Goal: Task Accomplishment & Management: Manage account settings

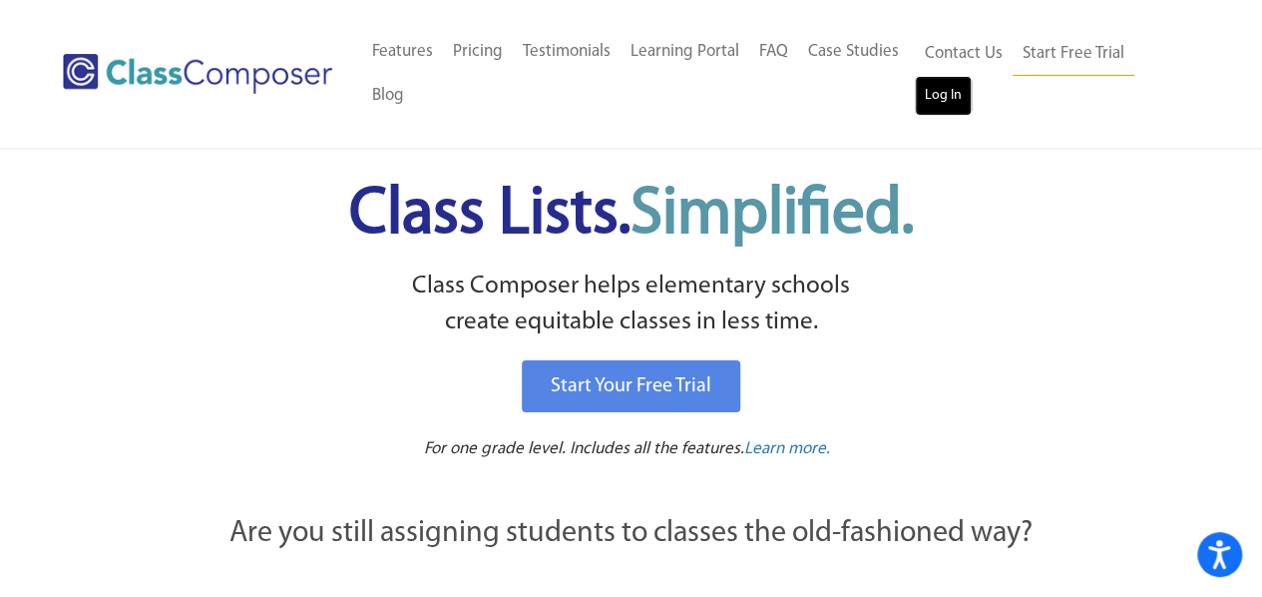
click at [925, 100] on link "Log In" at bounding box center [943, 96] width 57 height 40
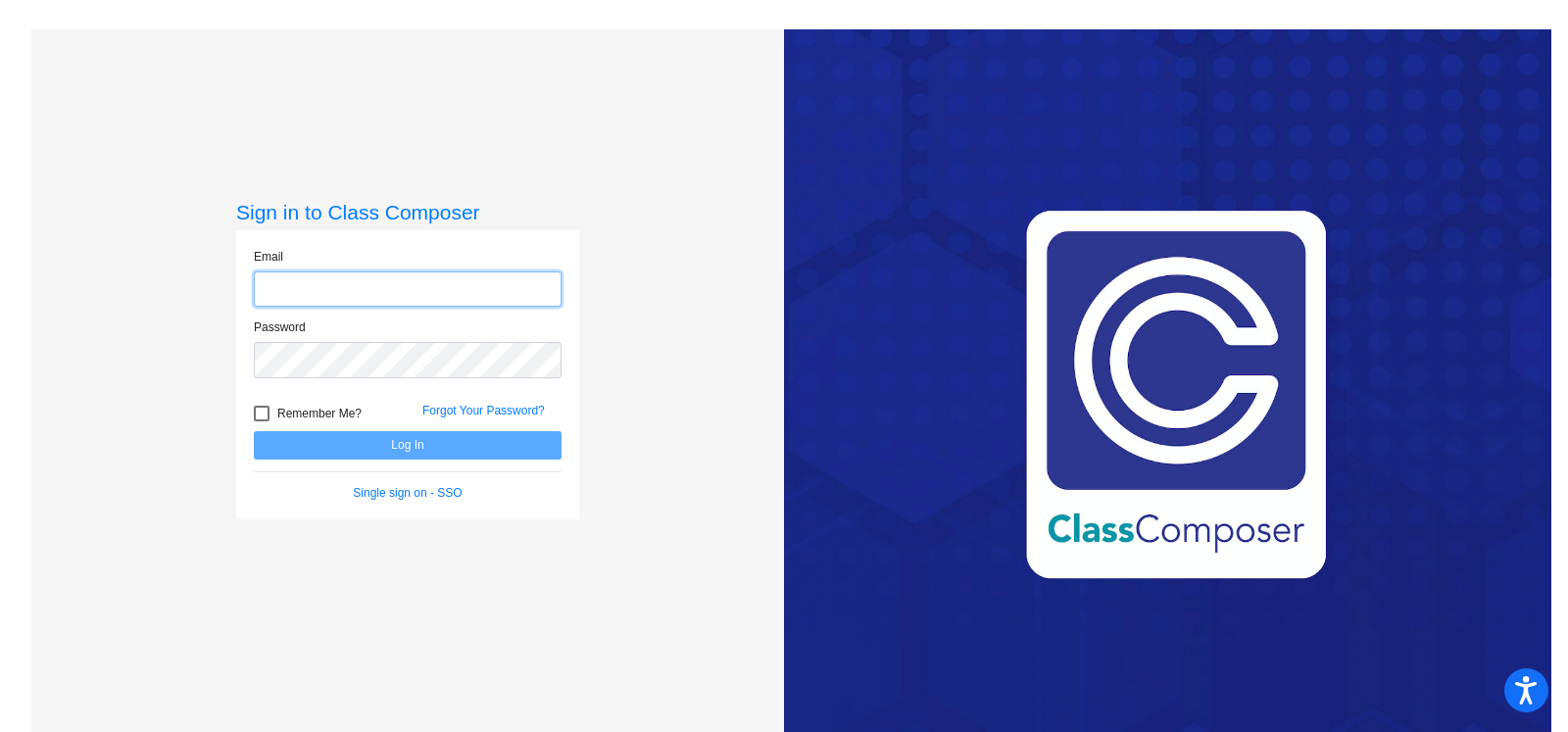
type input "[PERSON_NAME][EMAIL_ADDRESS][DOMAIN_NAME]"
click at [287, 422] on span "Remember Me?" at bounding box center [319, 414] width 84 height 24
click at [261, 422] on input "Remember Me?" at bounding box center [260, 422] width 1 height 1
checkbox input "true"
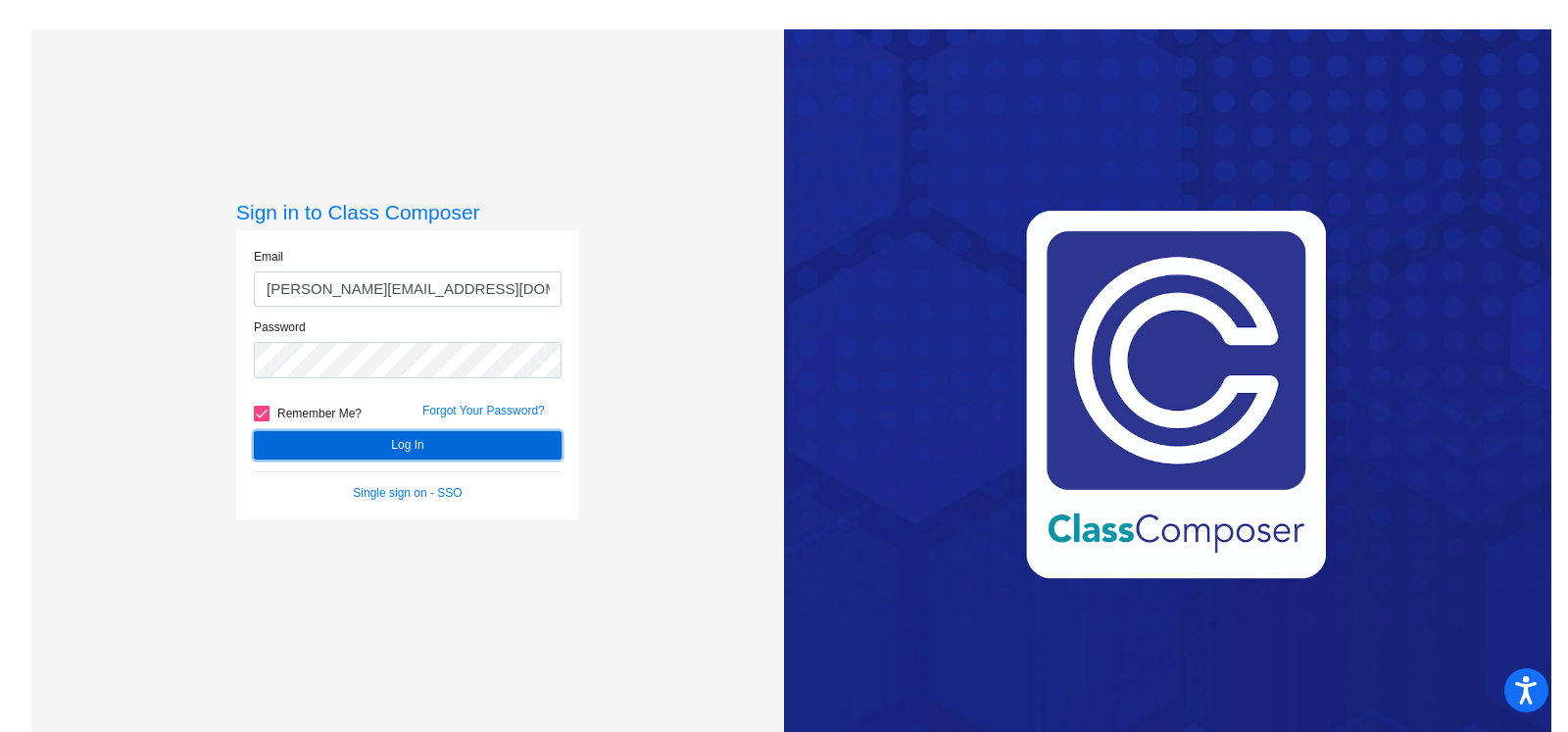
click at [297, 437] on button "Log In" at bounding box center [407, 445] width 308 height 28
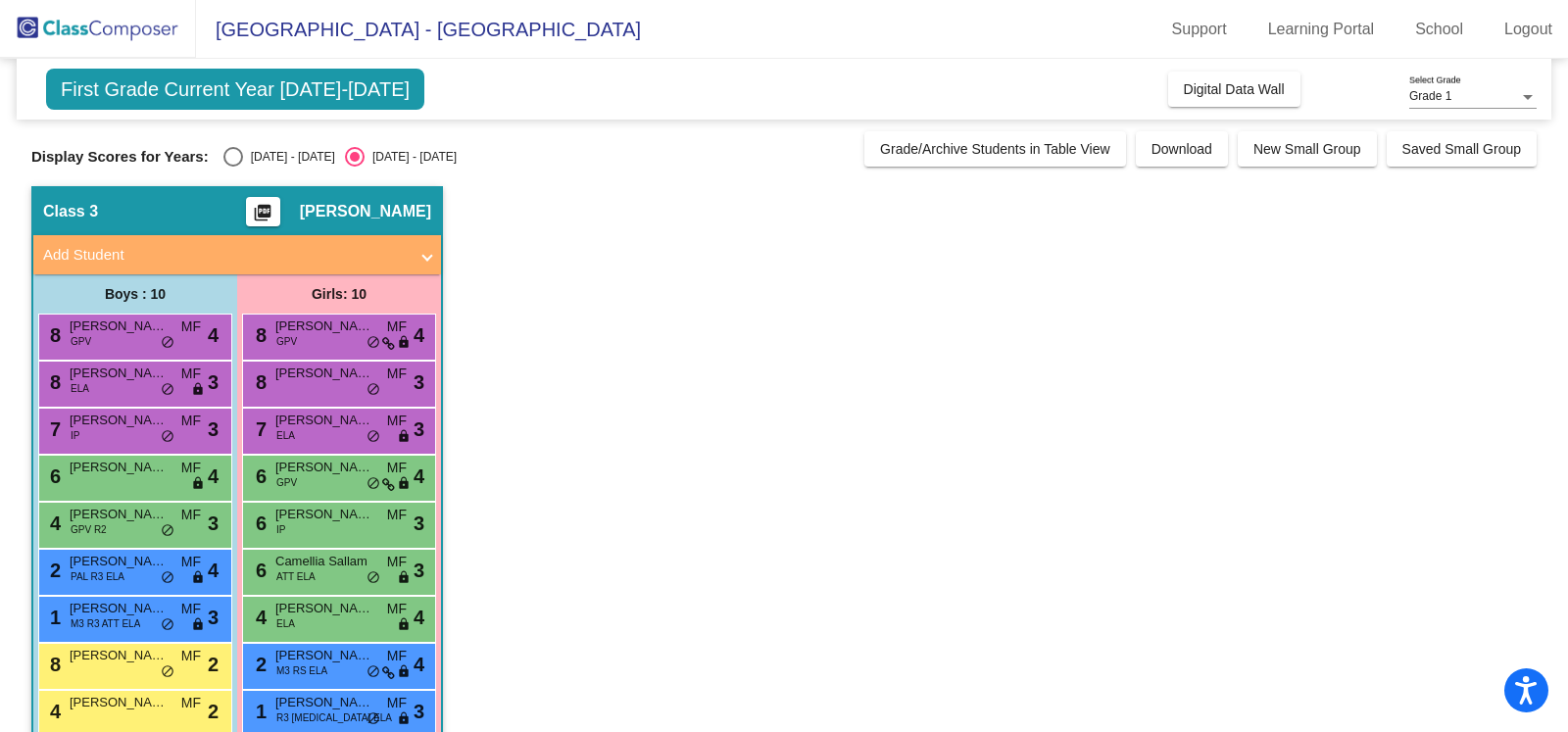
scroll to position [82, 0]
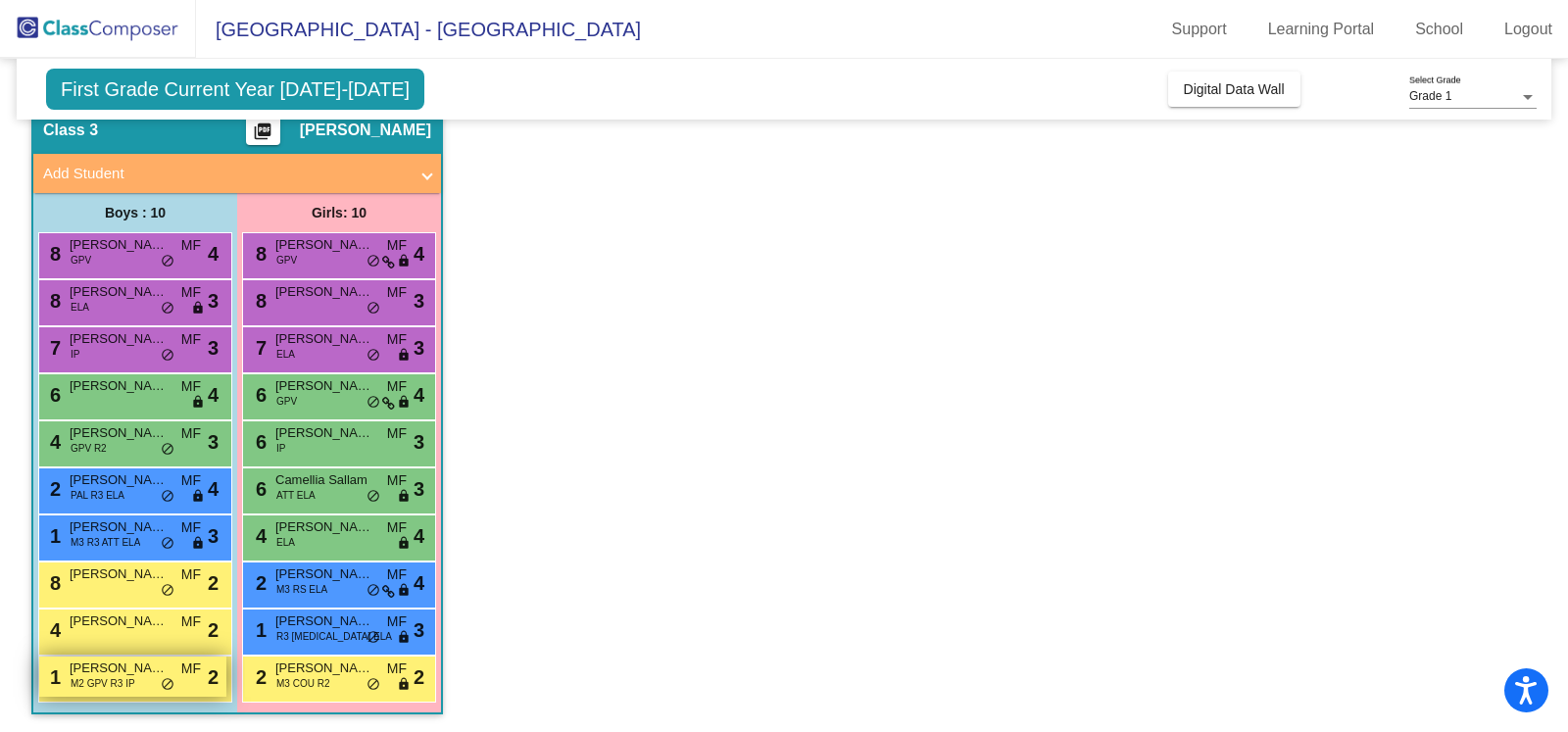
click at [103, 669] on span "[PERSON_NAME]" at bounding box center [119, 668] width 98 height 20
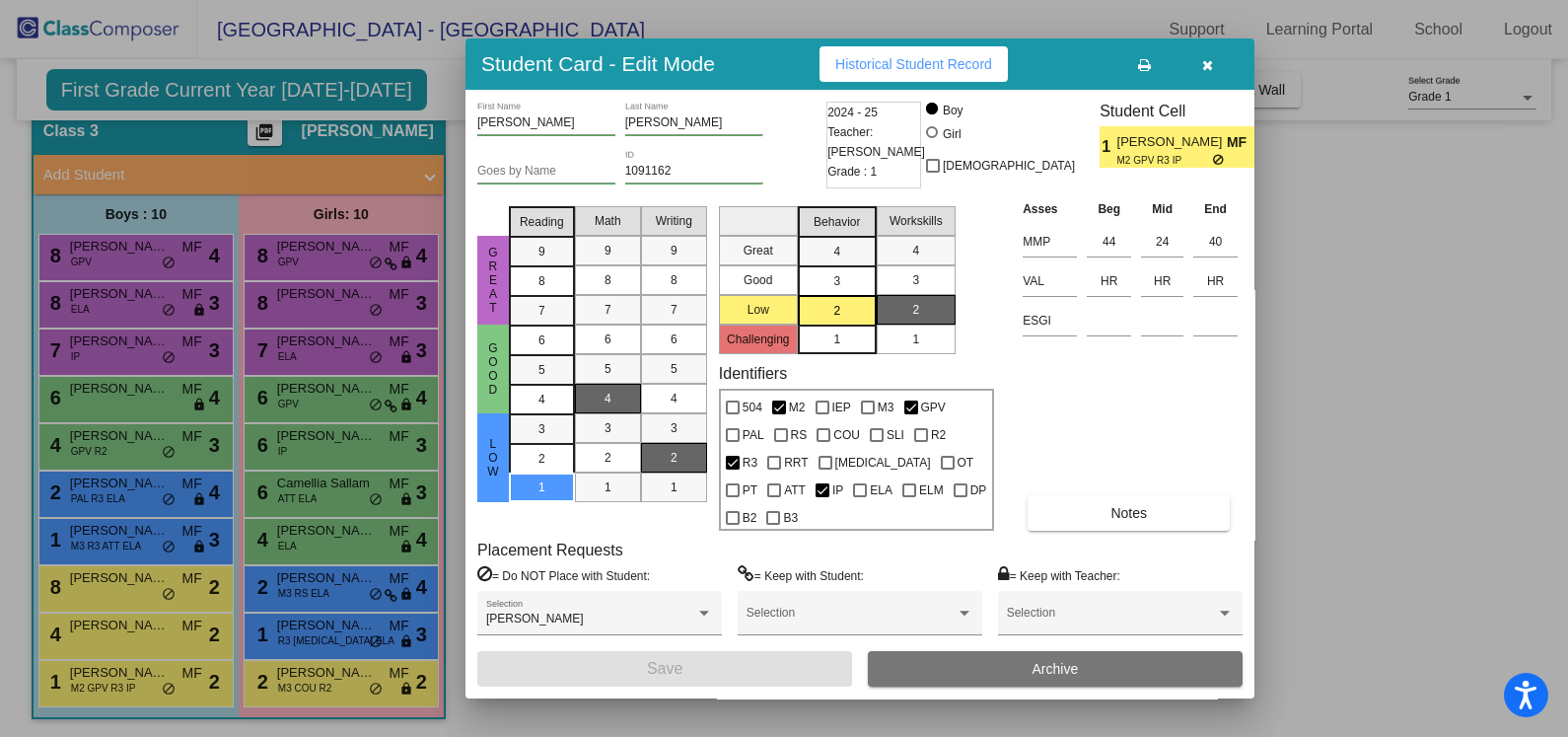
click at [1206, 72] on icon "button" at bounding box center [1207, 65] width 11 height 14
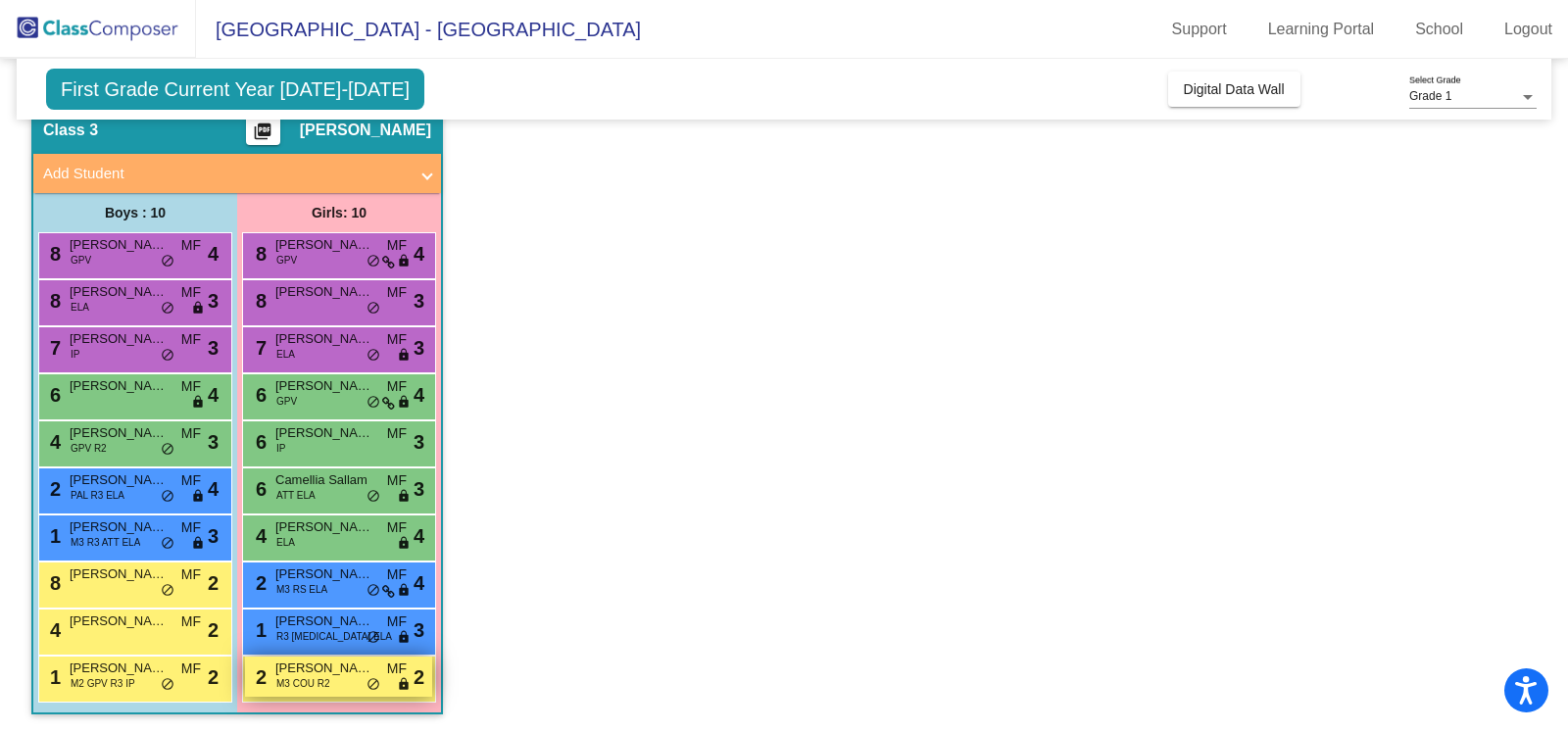
click at [301, 688] on span "M3 COU R2" at bounding box center [303, 683] width 53 height 15
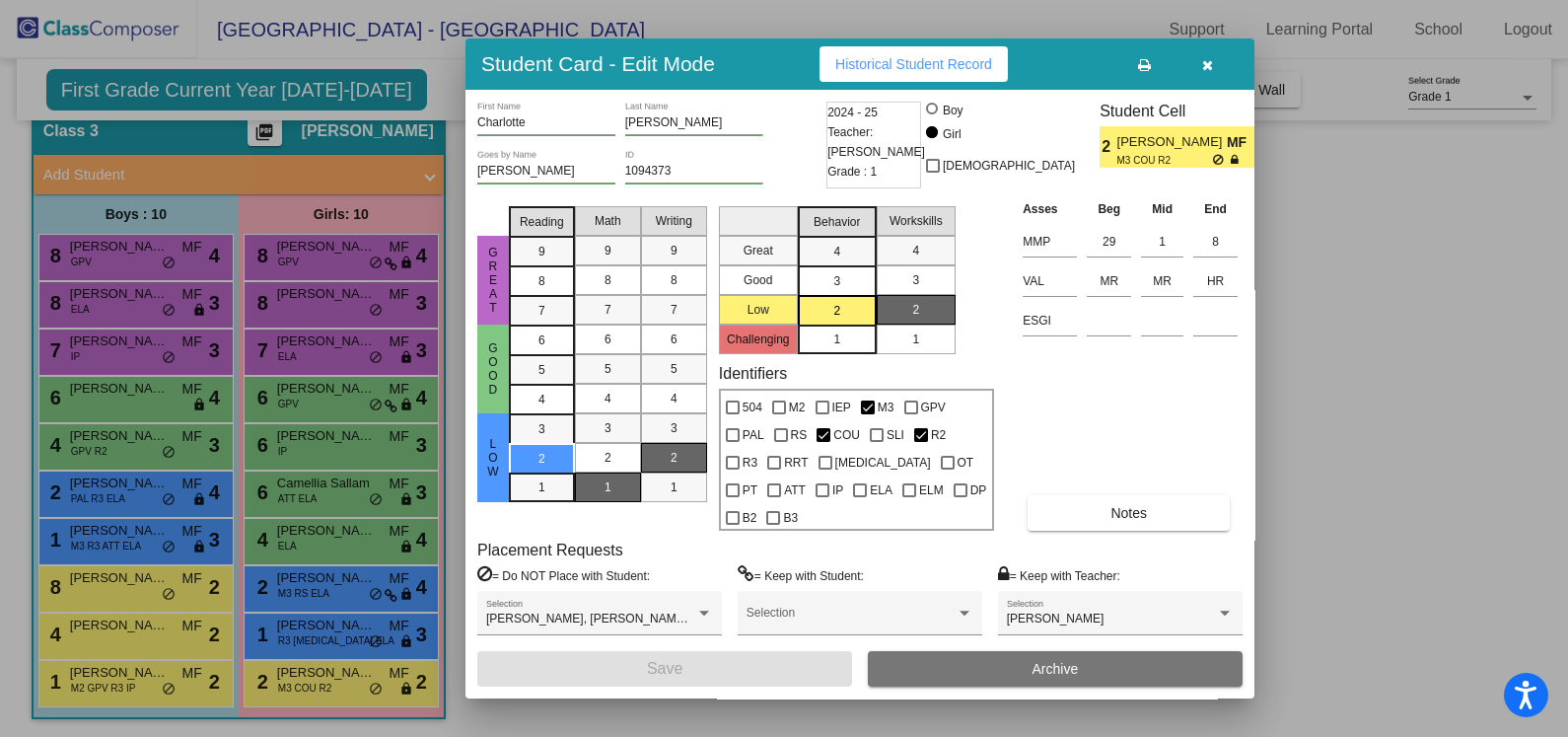
click at [1203, 70] on span "button" at bounding box center [1207, 64] width 11 height 16
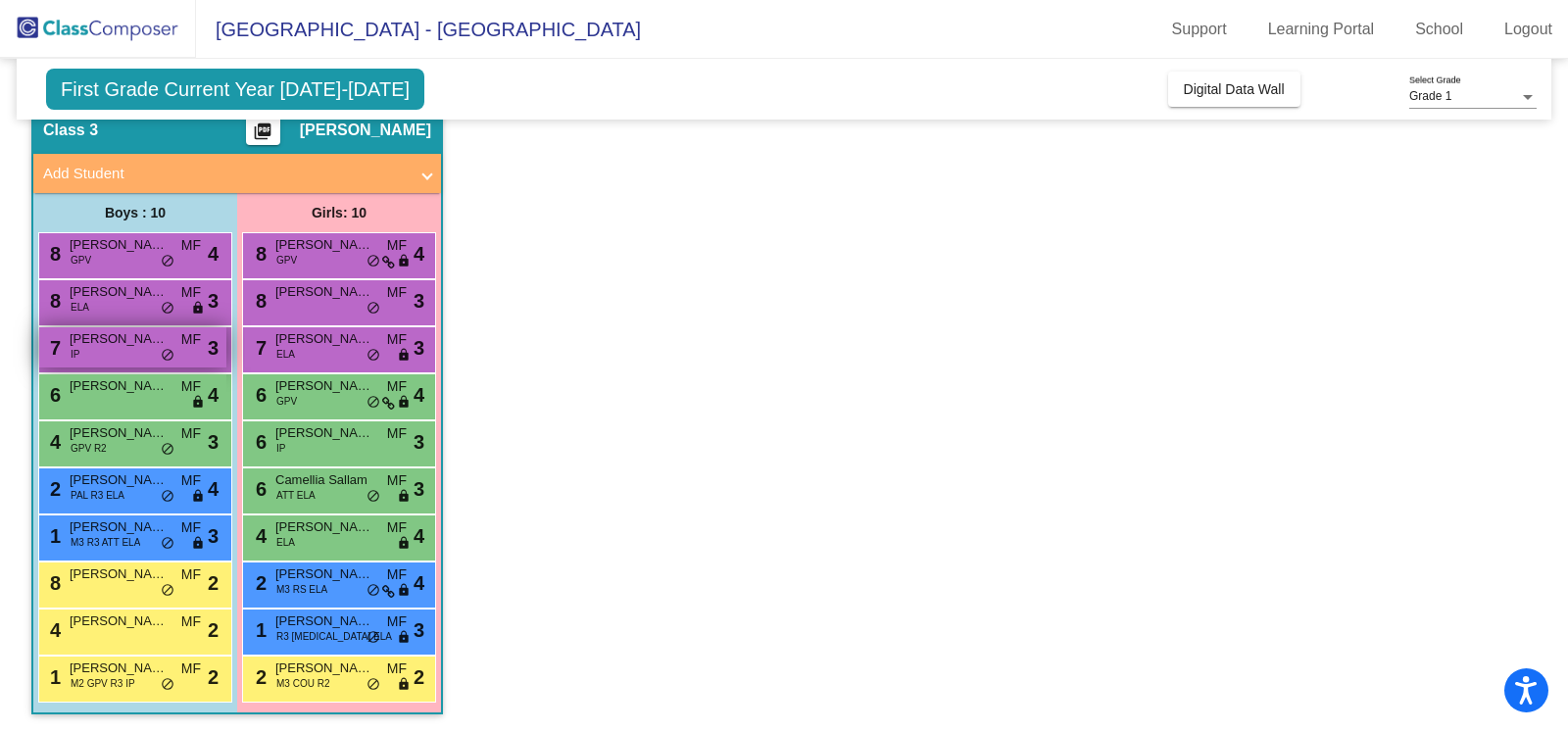
click at [139, 333] on span "[PERSON_NAME]" at bounding box center [119, 339] width 98 height 20
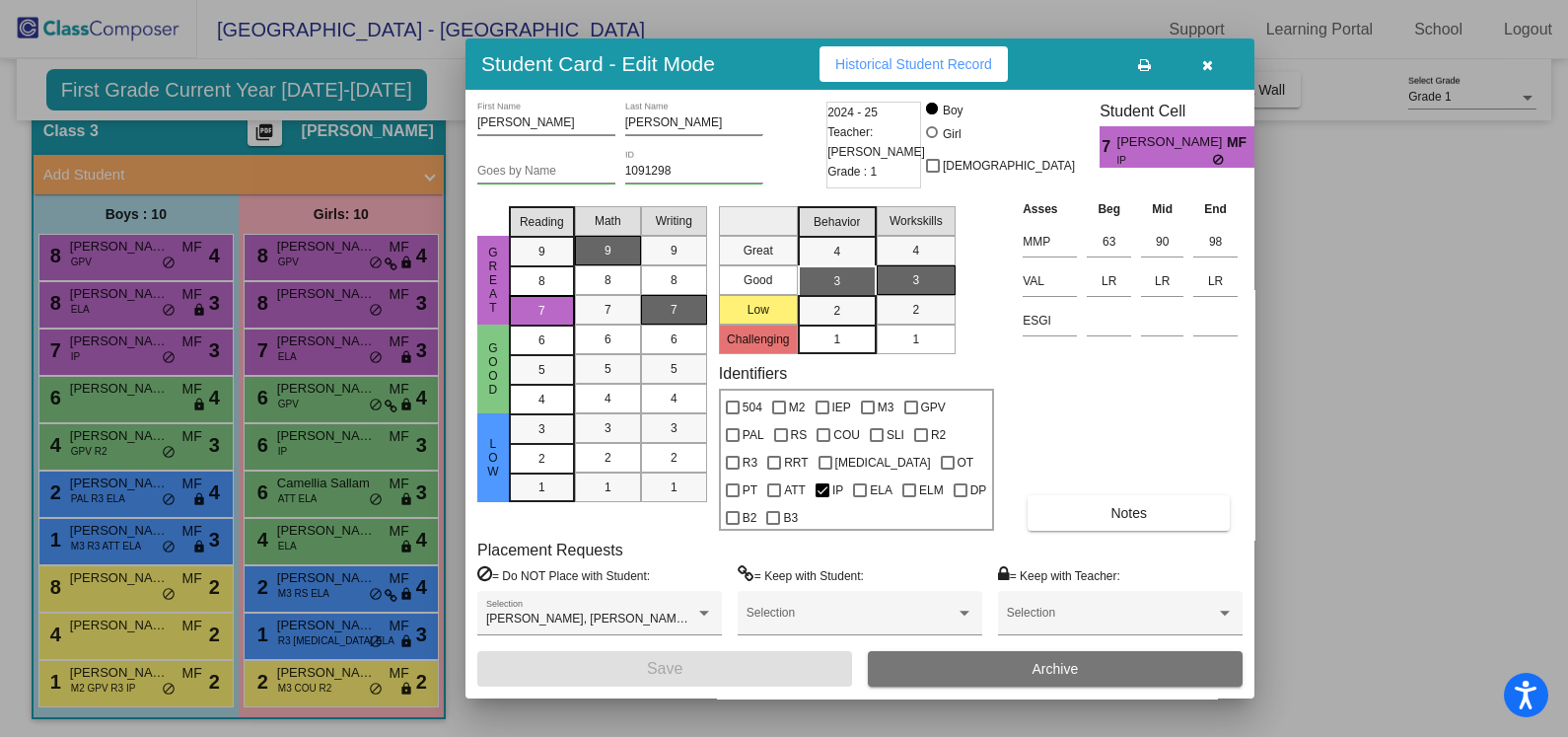
click at [1214, 76] on button "button" at bounding box center [1207, 64] width 63 height 36
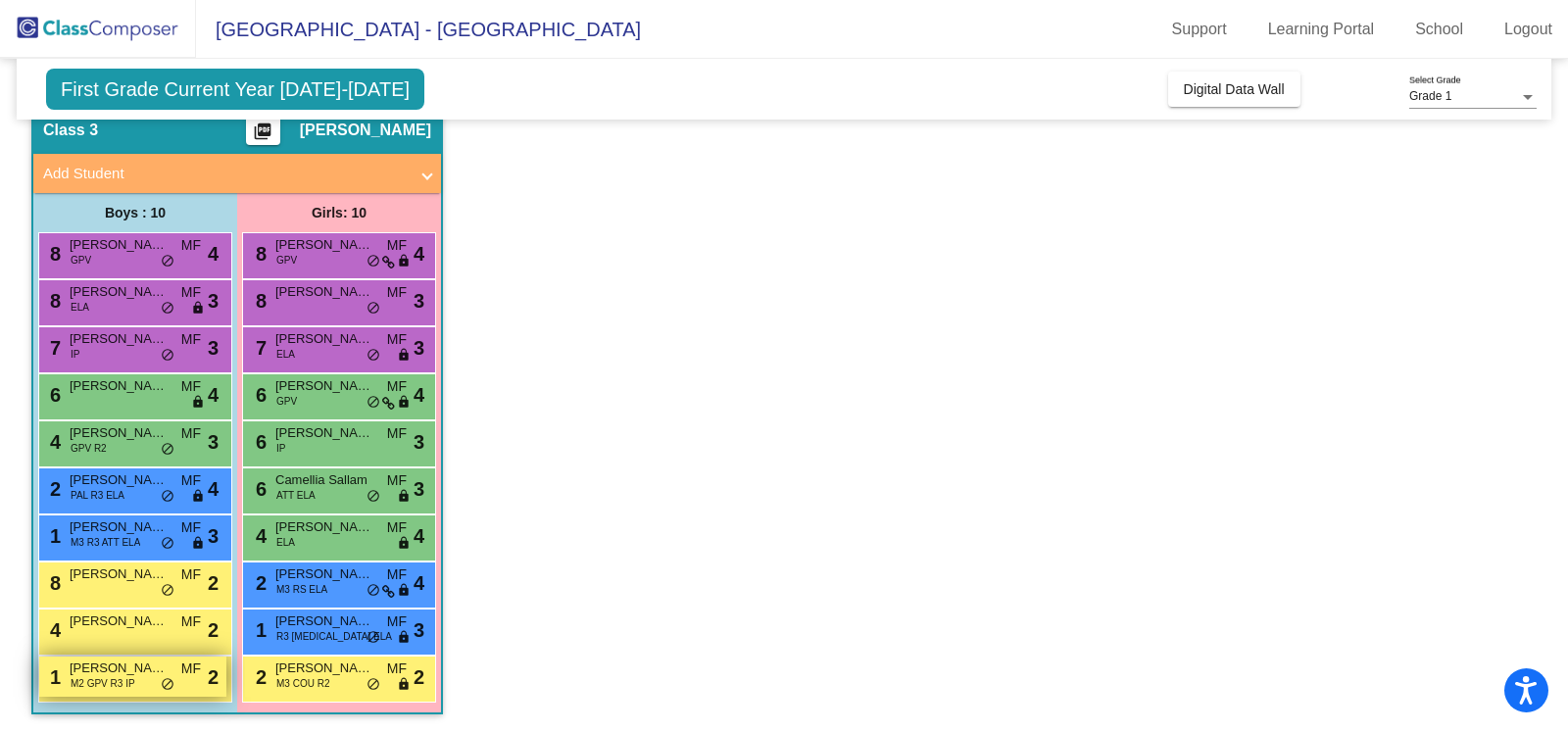
click at [142, 659] on span "[PERSON_NAME]" at bounding box center [119, 668] width 98 height 20
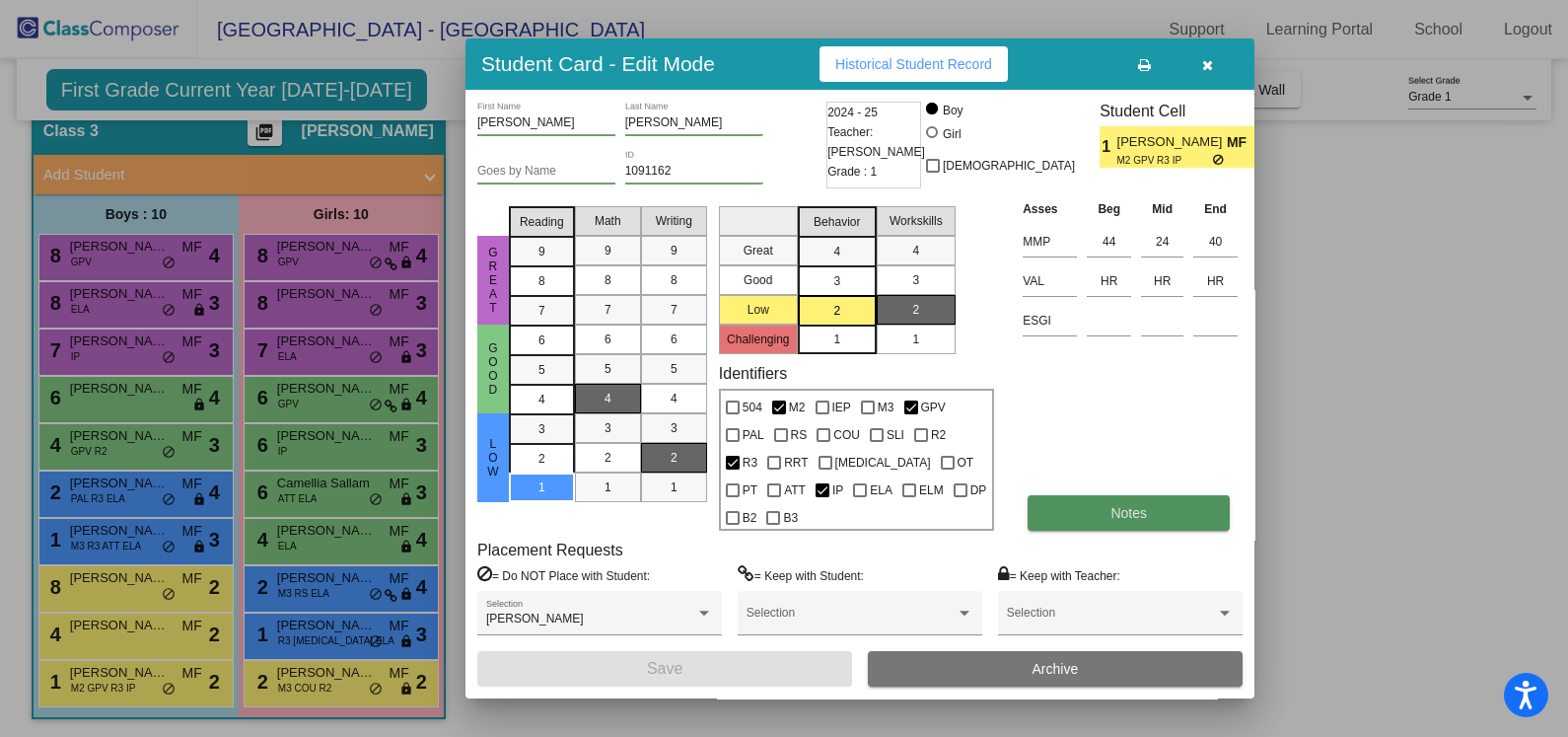
click at [1127, 515] on button "Notes" at bounding box center [1128, 513] width 202 height 36
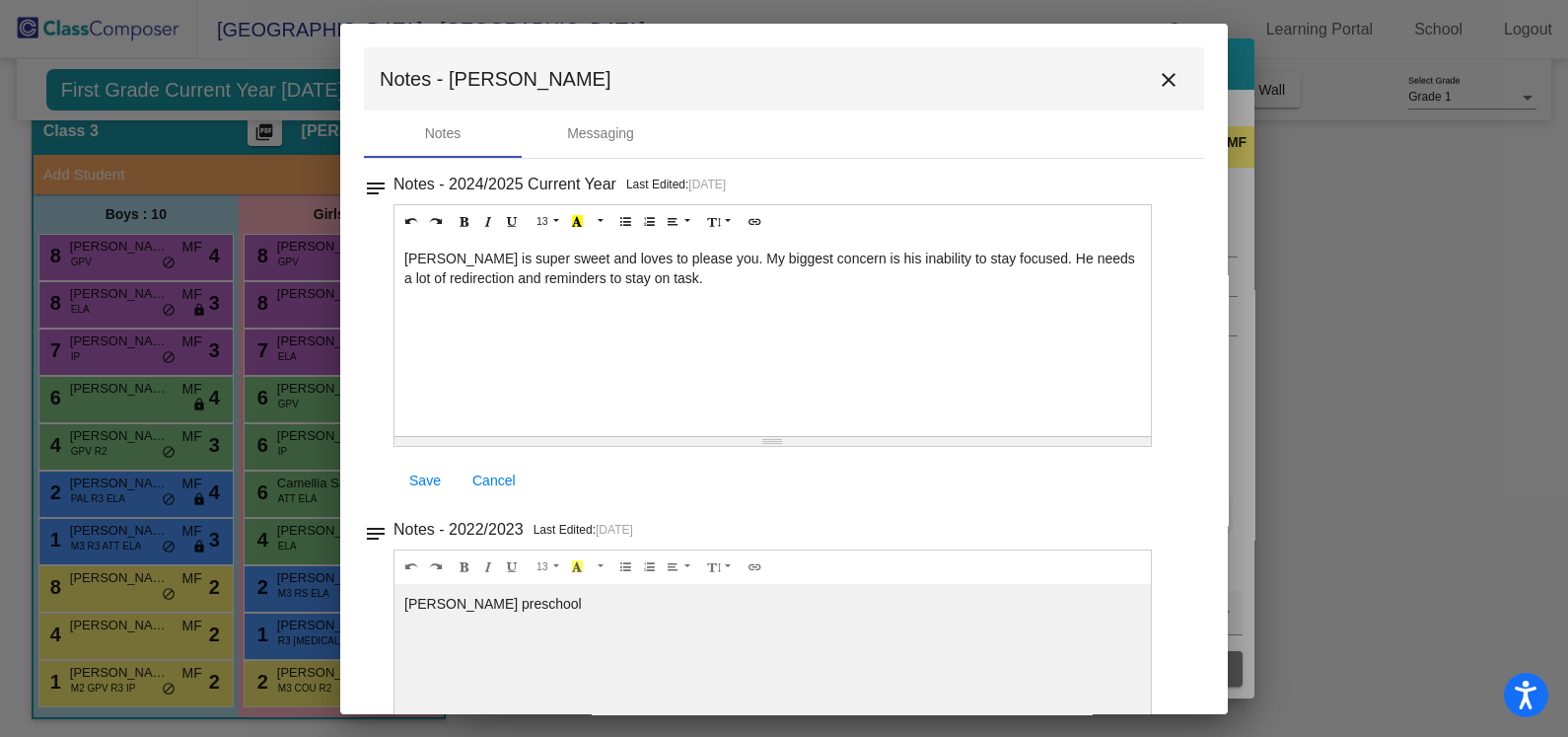
click at [1160, 83] on mat-icon "close" at bounding box center [1169, 80] width 24 height 24
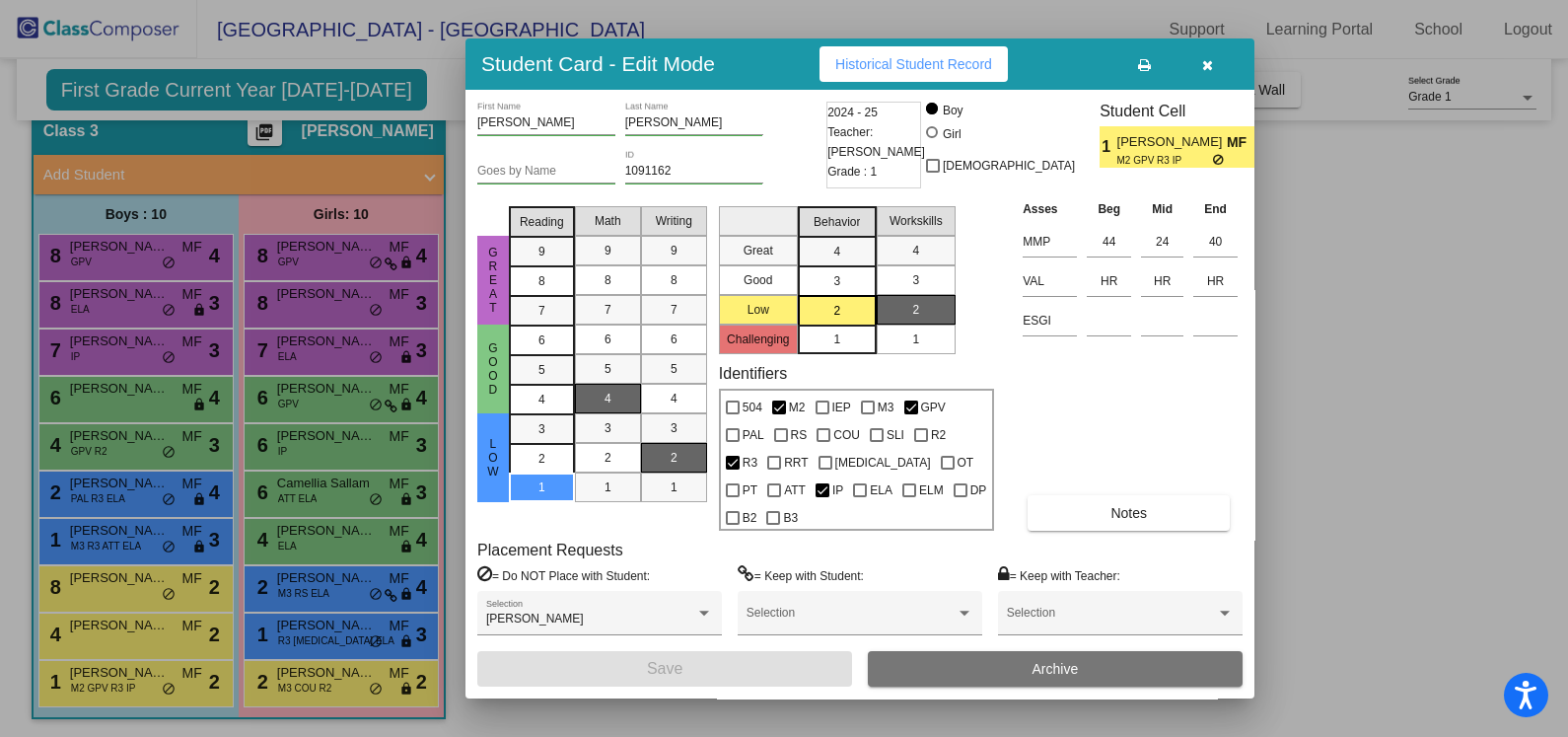
click at [1207, 72] on icon "button" at bounding box center [1207, 65] width 11 height 14
